Goal: Communication & Community: Answer question/provide support

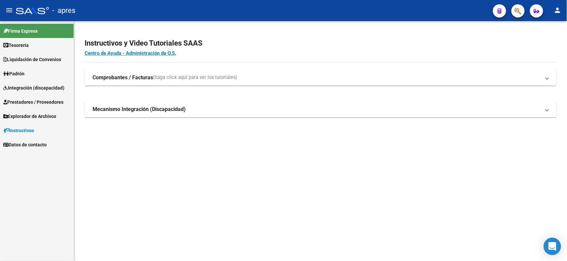
click at [550, 244] on icon "Open Intercom Messenger" at bounding box center [553, 246] width 8 height 9
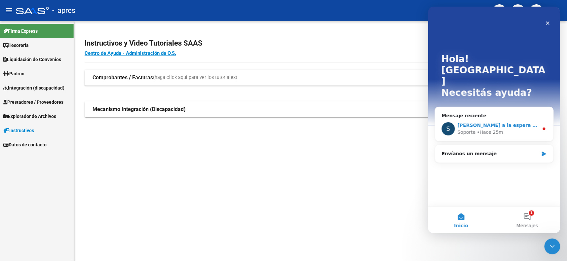
click at [500, 122] on span "[PERSON_NAME] a la espera de sus comentarios" at bounding box center [521, 124] width 126 height 5
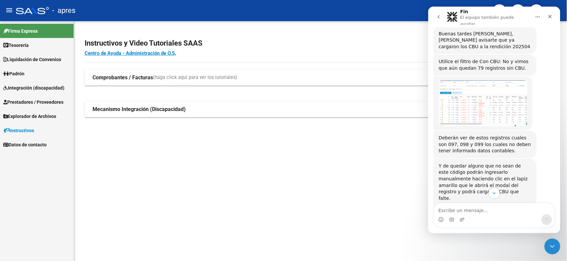
scroll to position [3087, 0]
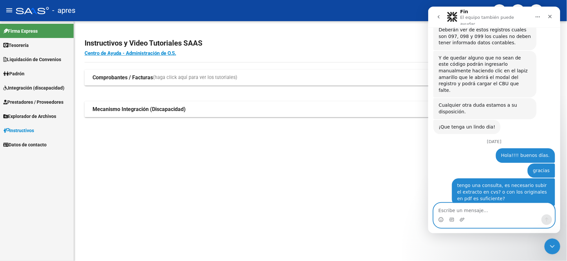
click at [470, 210] on textarea "Escribe un mensaje..." at bounding box center [494, 208] width 121 height 11
type textarea "hola saludos buenos días"
click at [543, 216] on button "Enviar un mensaje…" at bounding box center [546, 219] width 11 height 11
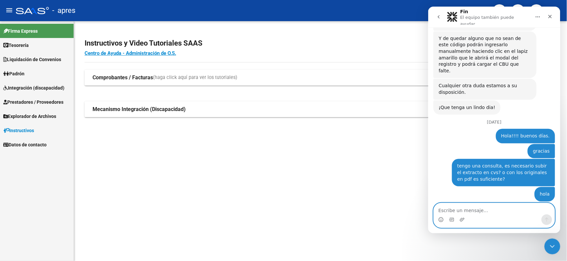
click at [469, 209] on textarea "Escribe un mensaje..." at bounding box center [494, 208] width 121 height 11
type textarea "m"
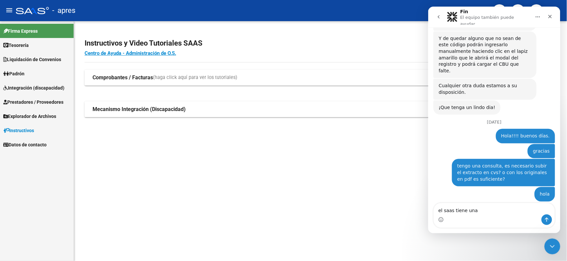
click at [27, 46] on span "Tesorería" at bounding box center [15, 45] width 25 height 7
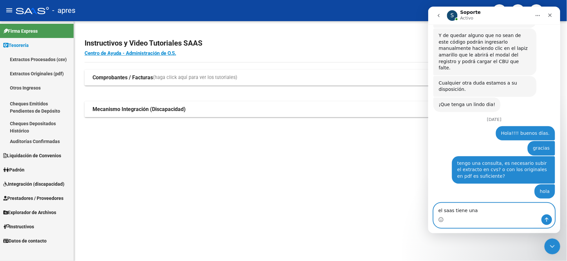
drag, startPoint x: 482, startPoint y: 212, endPoint x: 477, endPoint y: 211, distance: 5.1
click at [480, 212] on textarea "el saas tiene una" at bounding box center [494, 208] width 121 height 11
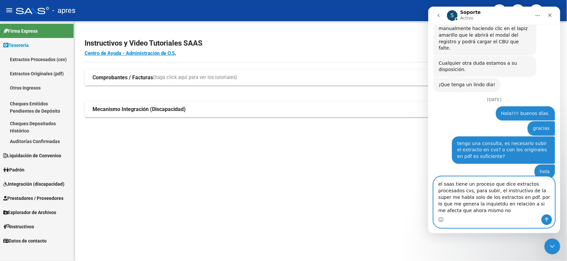
scroll to position [3132, 0]
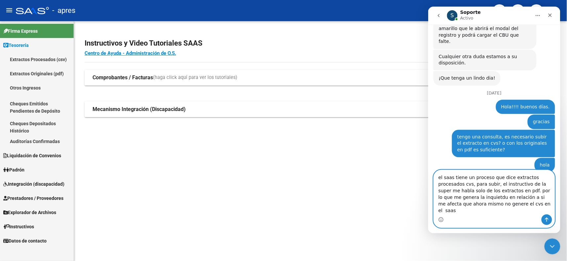
type textarea "el saas tiene un proceso que dice extractos procesados cvs, para subir, el inst…"
drag, startPoint x: 548, startPoint y: 219, endPoint x: 824, endPoint y: 109, distance: 297.3
click at [548, 219] on icon "Enviar un mensaje…" at bounding box center [546, 219] width 5 height 5
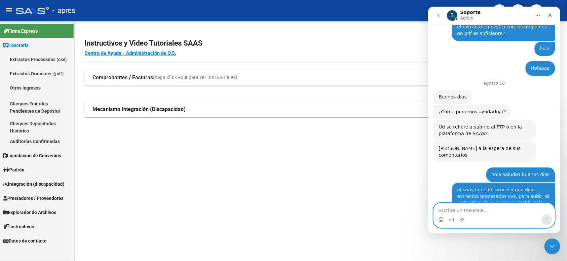
scroll to position [3274, 0]
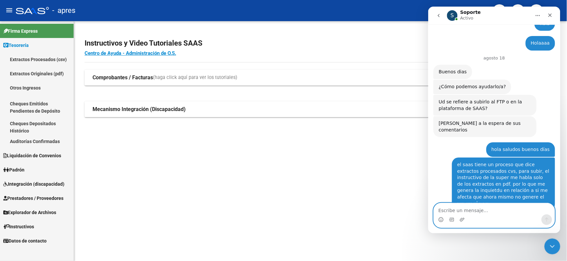
click at [479, 210] on textarea "Escribe un mensaje..." at bounding box center [494, 208] width 121 height 11
type textarea "perfecto gracias"
click at [550, 221] on button "Enviar un mensaje…" at bounding box center [546, 219] width 11 height 11
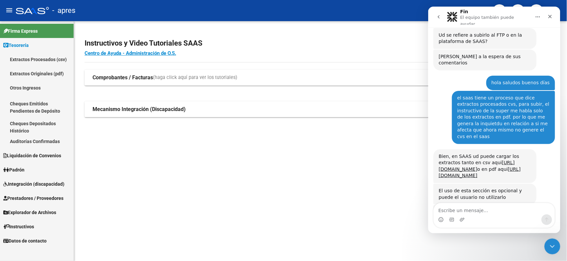
scroll to position [3344, 0]
